Goal: Information Seeking & Learning: Learn about a topic

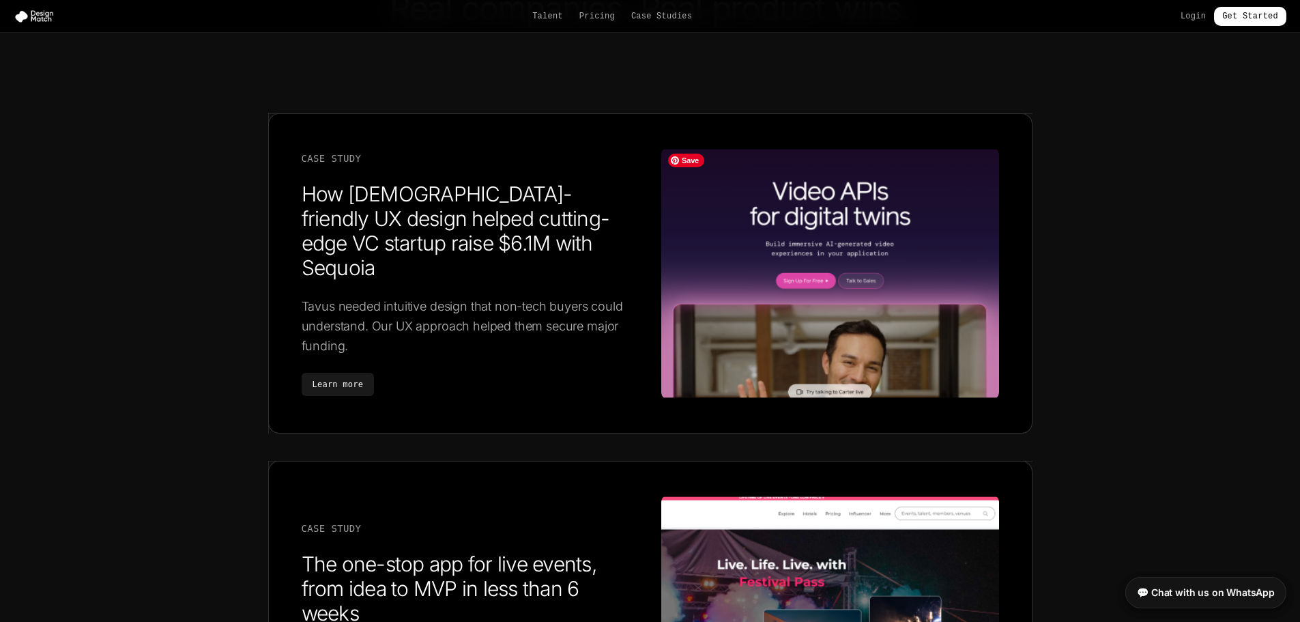
scroll to position [2457, 0]
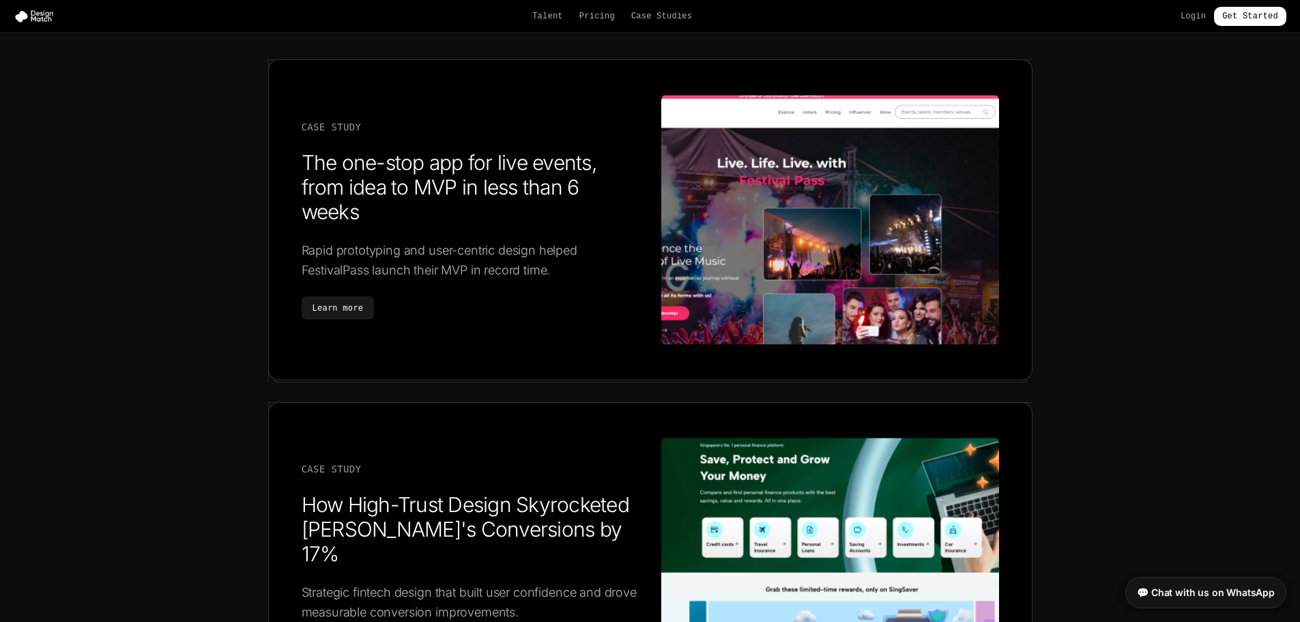
click at [535, 11] on div "Talent Pricing Case Studies Login Get Started" at bounding box center [650, 16] width 1300 height 19
click at [547, 20] on link "Talent" at bounding box center [547, 16] width 31 height 11
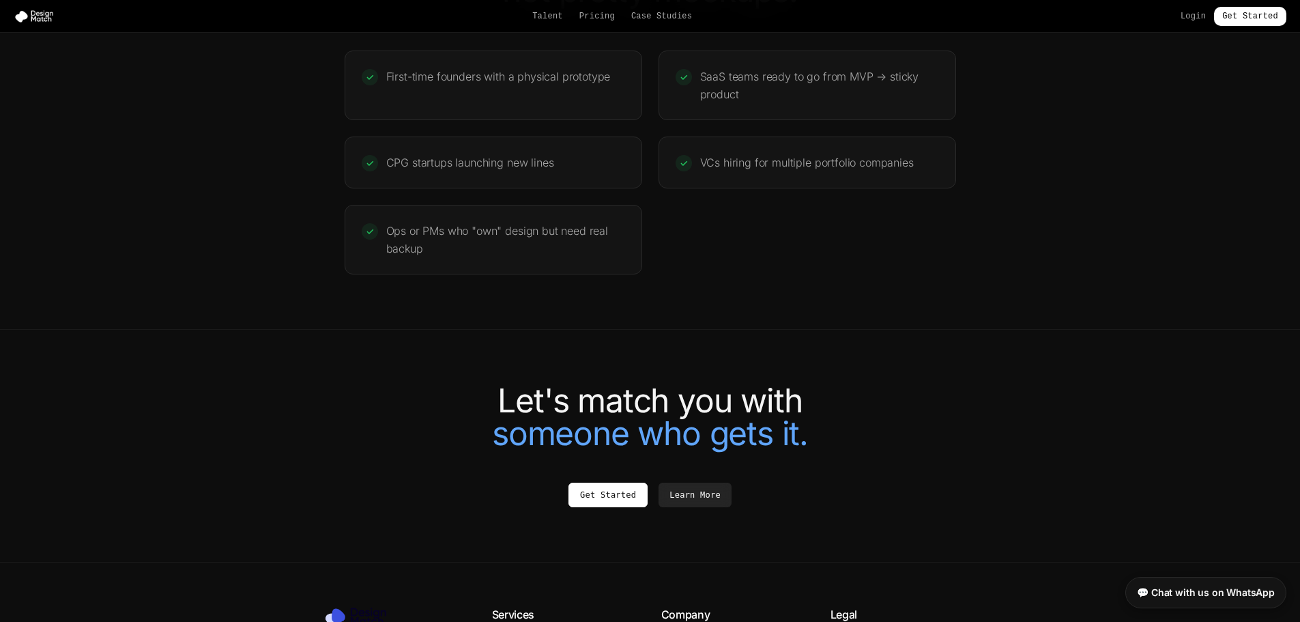
scroll to position [2935, 0]
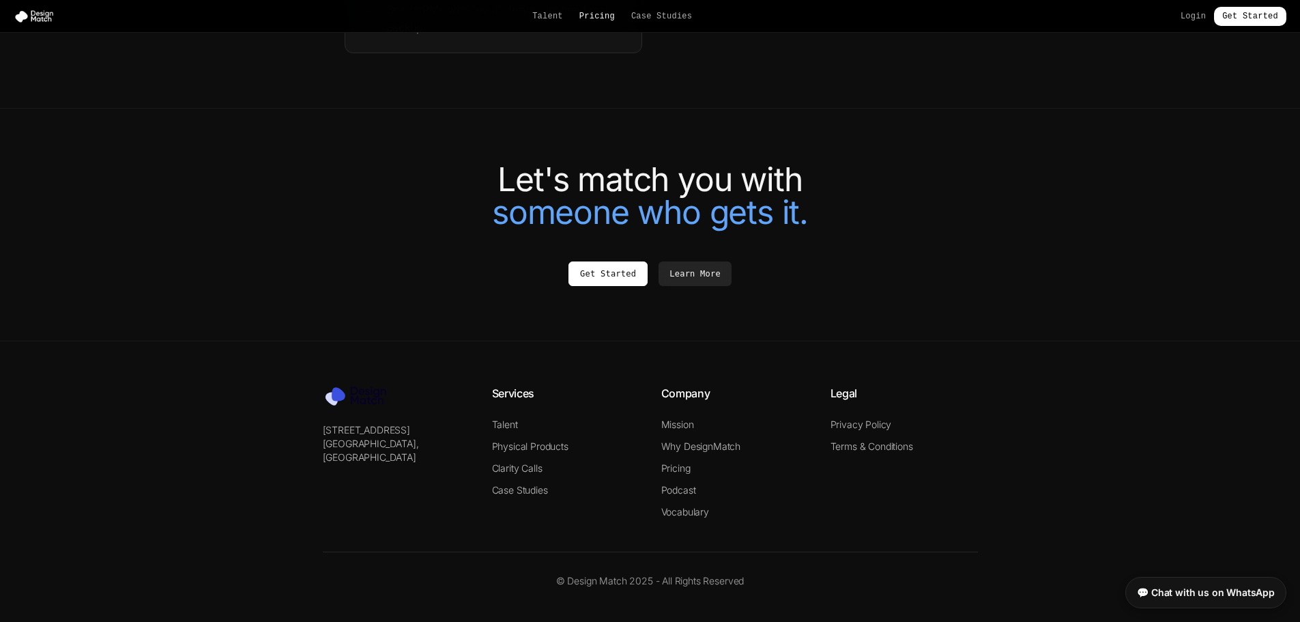
click at [607, 20] on link "Pricing" at bounding box center [596, 16] width 35 height 11
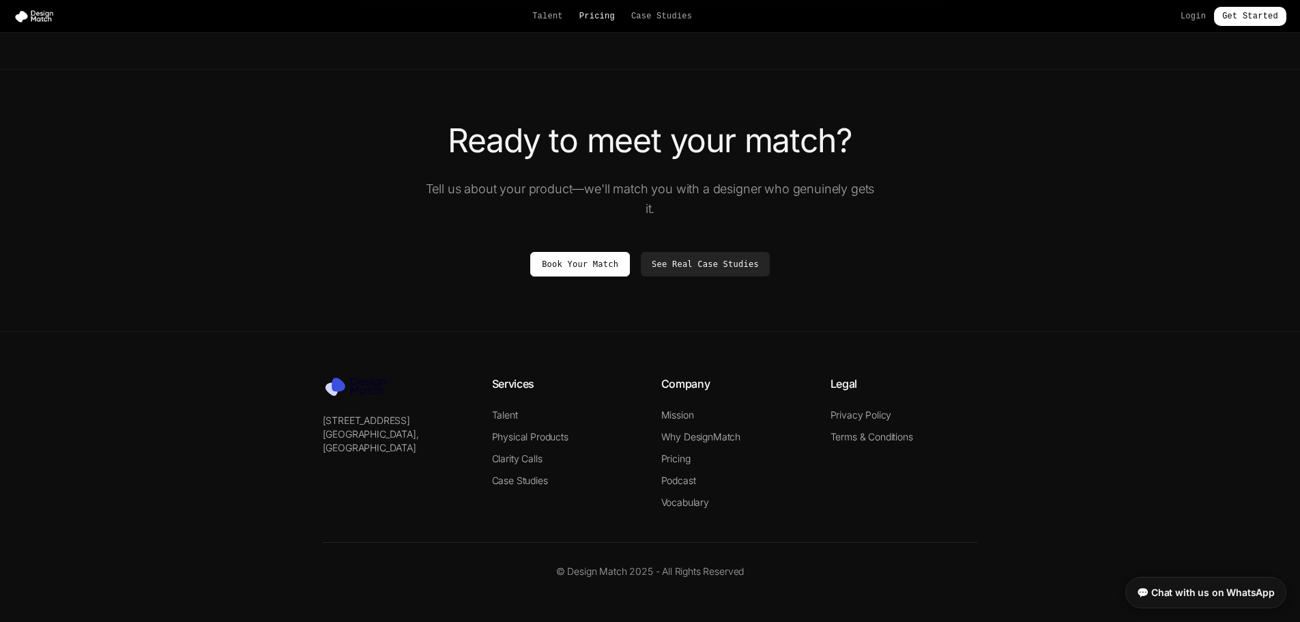
click at [604, 15] on link "Pricing" at bounding box center [596, 16] width 35 height 11
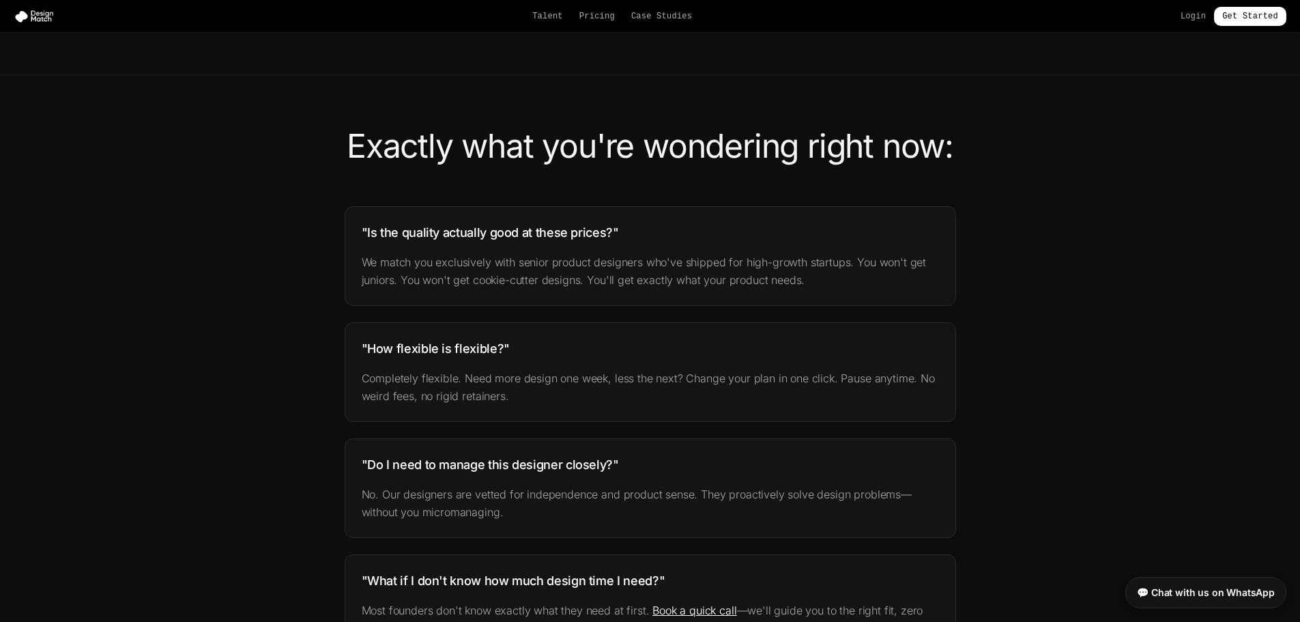
scroll to position [574, 0]
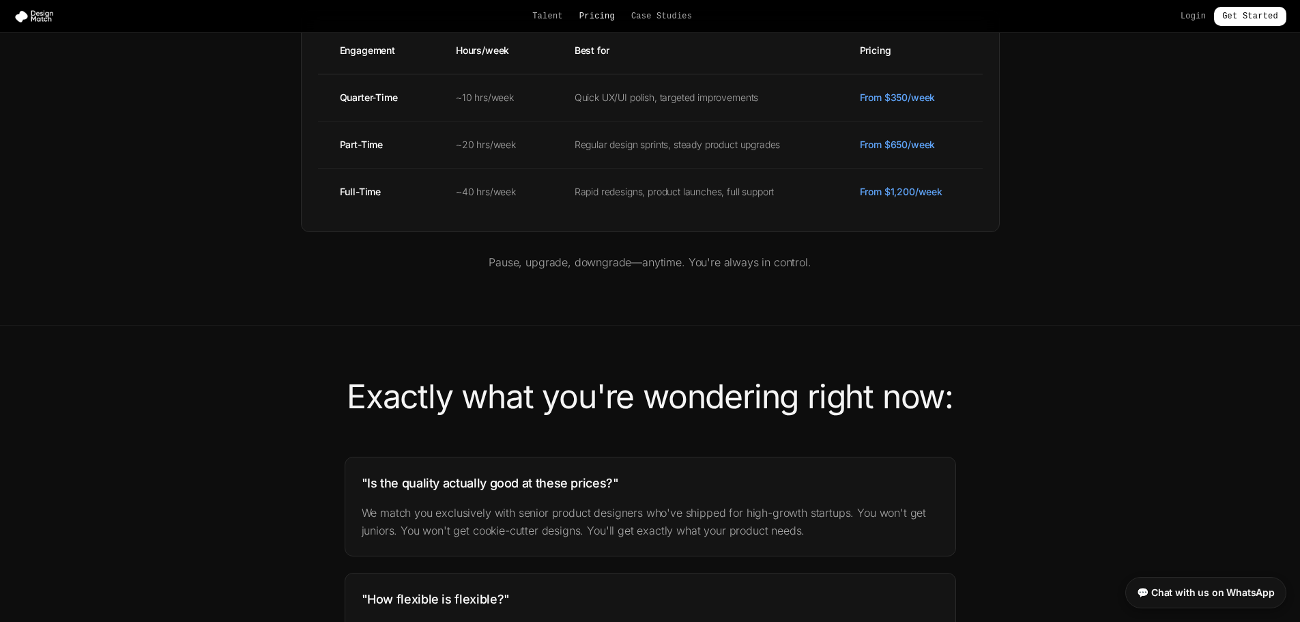
click at [596, 15] on link "Pricing" at bounding box center [596, 16] width 35 height 11
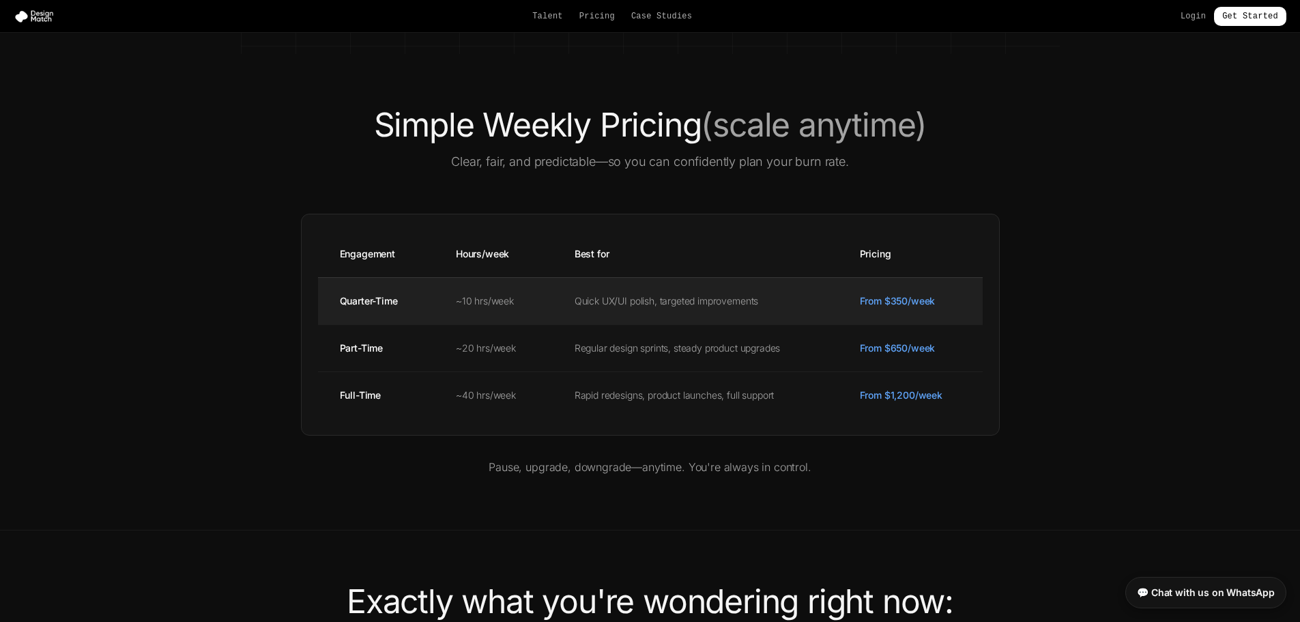
scroll to position [0, 0]
